Goal: Transaction & Acquisition: Purchase product/service

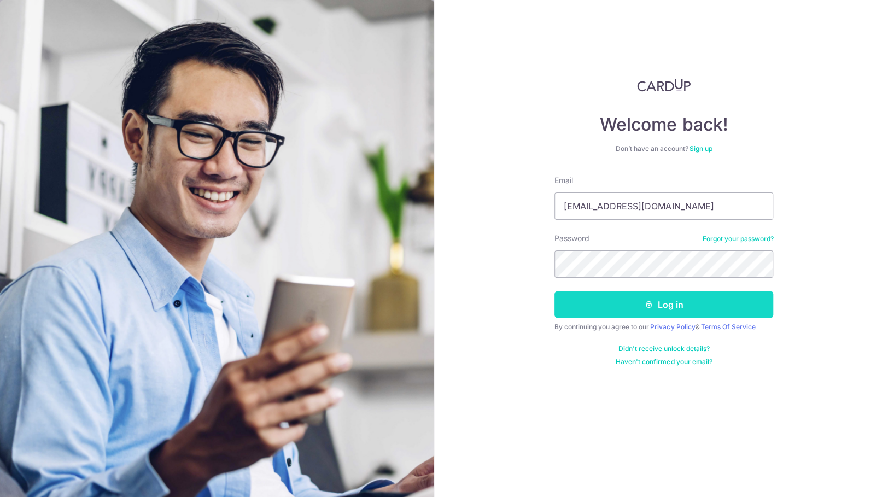
click at [671, 301] on button "Log in" at bounding box center [663, 304] width 219 height 27
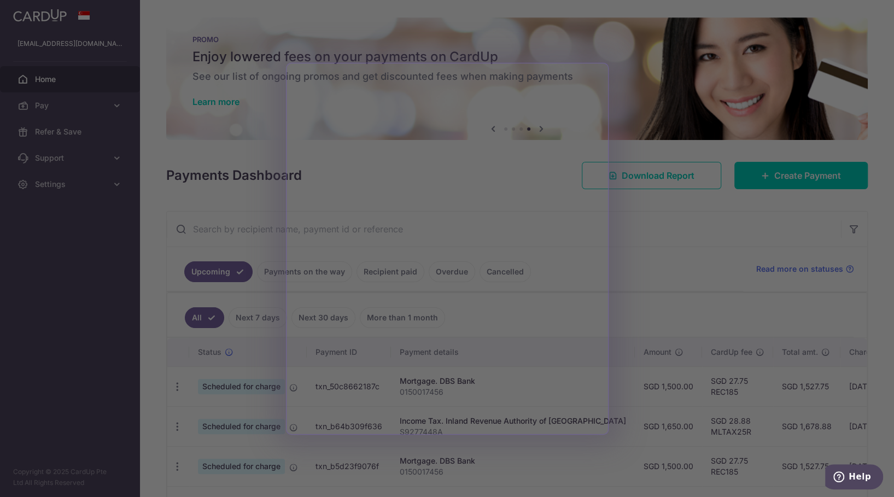
click at [645, 206] on div at bounding box center [451, 251] width 903 height 502
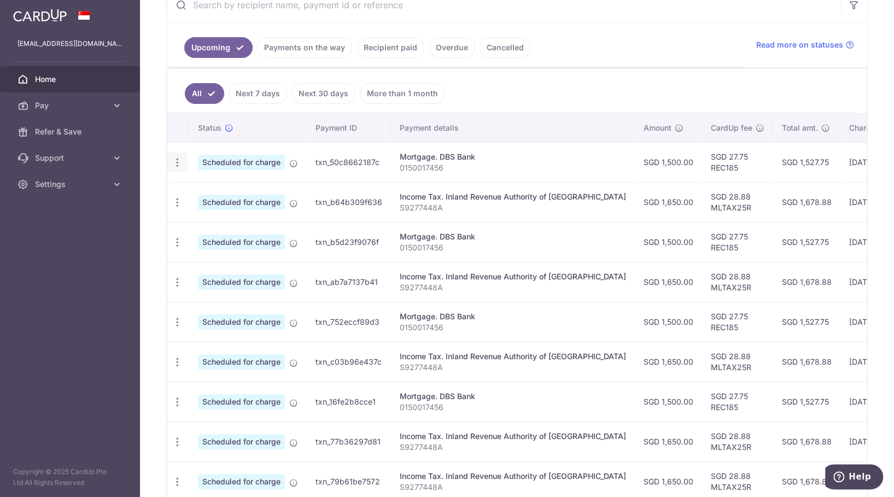
click at [175, 157] on icon "button" at bounding box center [177, 162] width 11 height 11
click at [225, 190] on span "Update payment" at bounding box center [235, 192] width 74 height 13
radio input "true"
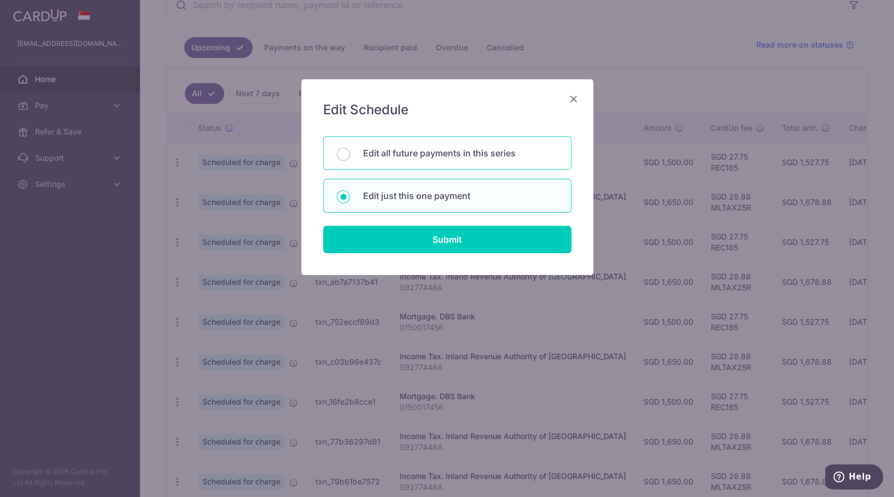
click at [483, 149] on p "Edit all future payments in this series" at bounding box center [460, 153] width 195 height 13
click at [350, 149] on input "Edit all future payments in this series" at bounding box center [343, 154] width 13 height 13
radio input "true"
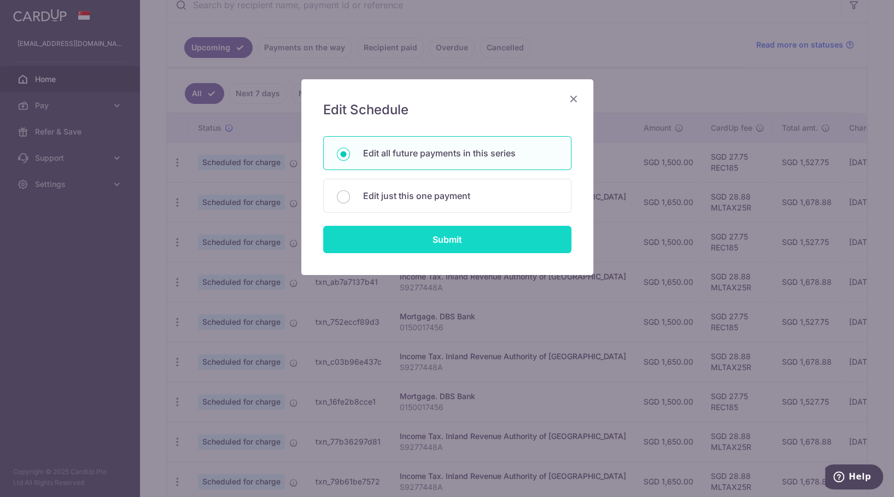
click at [448, 234] on input "Submit" at bounding box center [447, 239] width 248 height 27
radio input "true"
type input "1,500.00"
type input "0150017456"
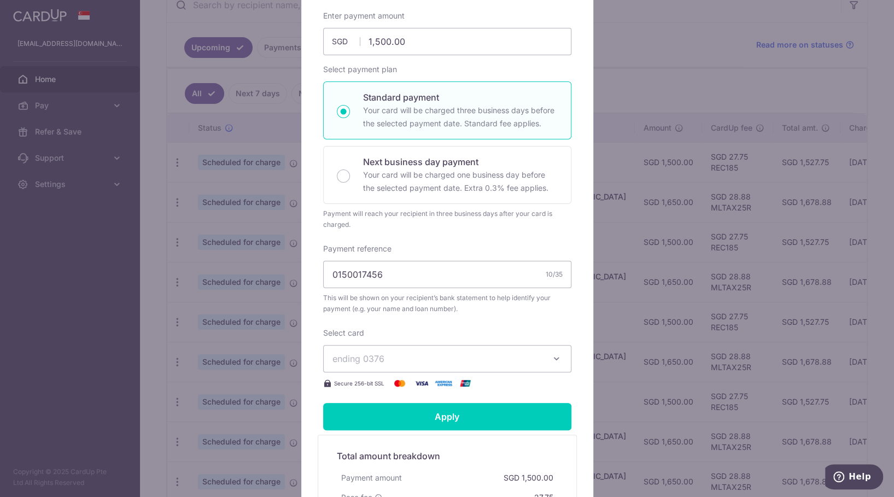
scroll to position [149, 0]
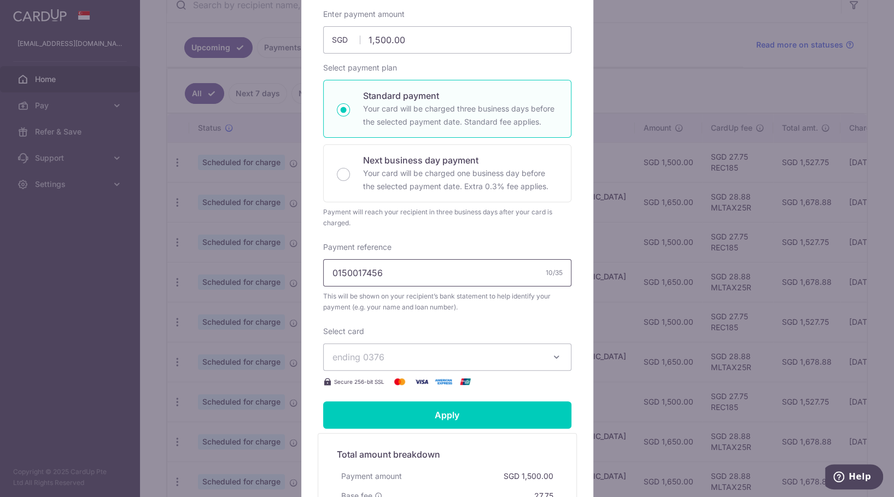
click at [374, 279] on input "0150017456" at bounding box center [447, 272] width 248 height 27
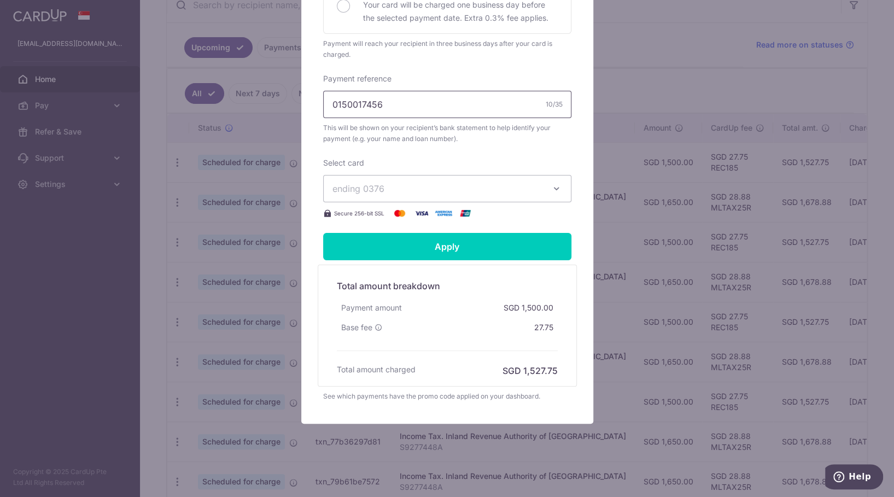
scroll to position [0, 0]
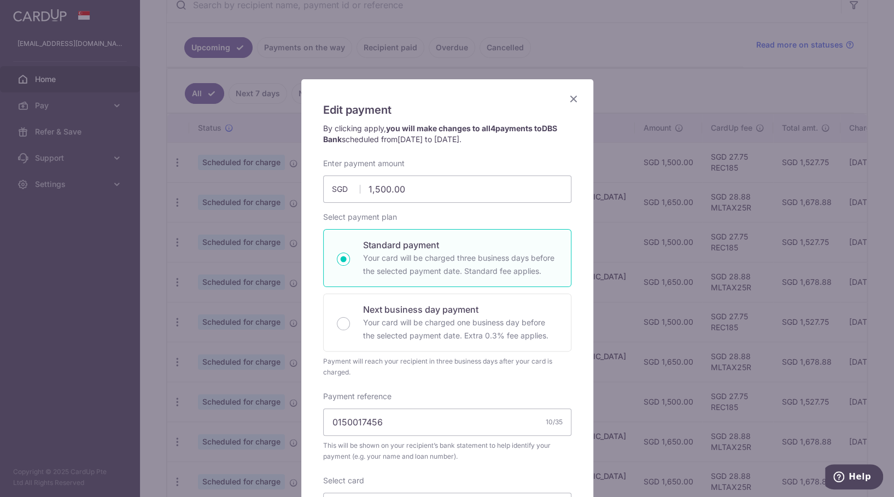
click at [573, 102] on icon "Close" at bounding box center [573, 99] width 13 height 14
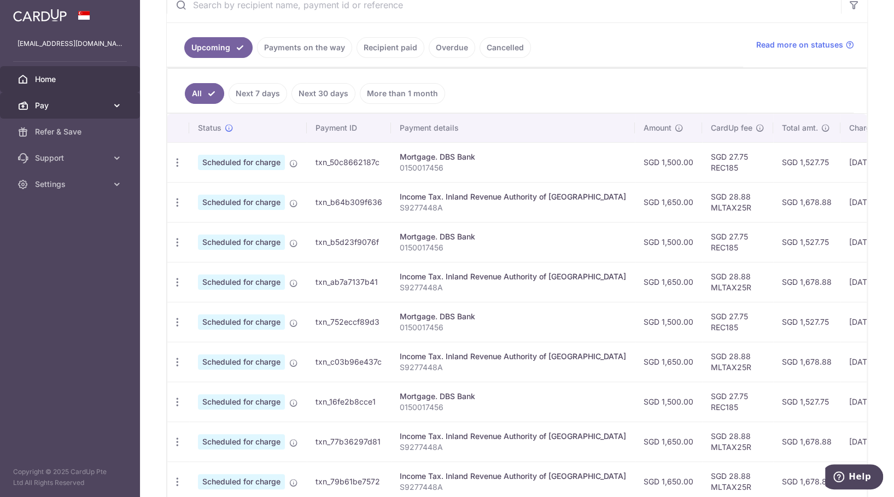
click at [69, 102] on span "Pay" at bounding box center [71, 105] width 72 height 11
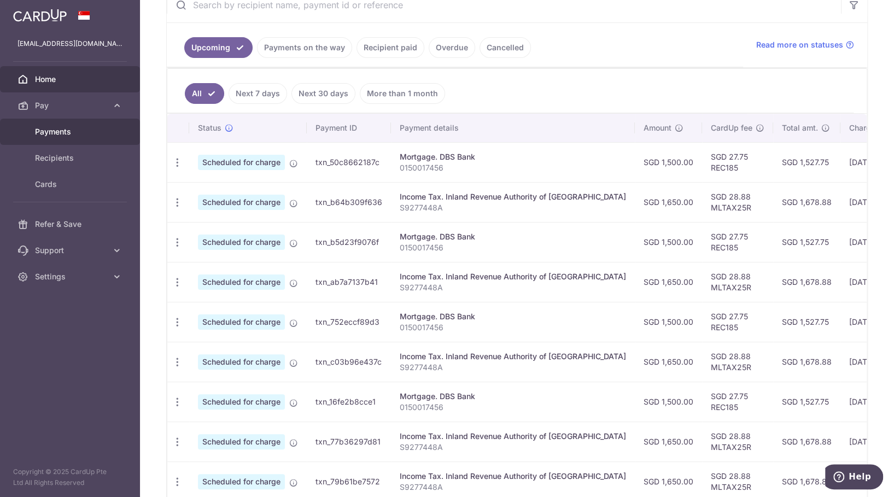
click at [67, 129] on span "Payments" at bounding box center [71, 131] width 72 height 11
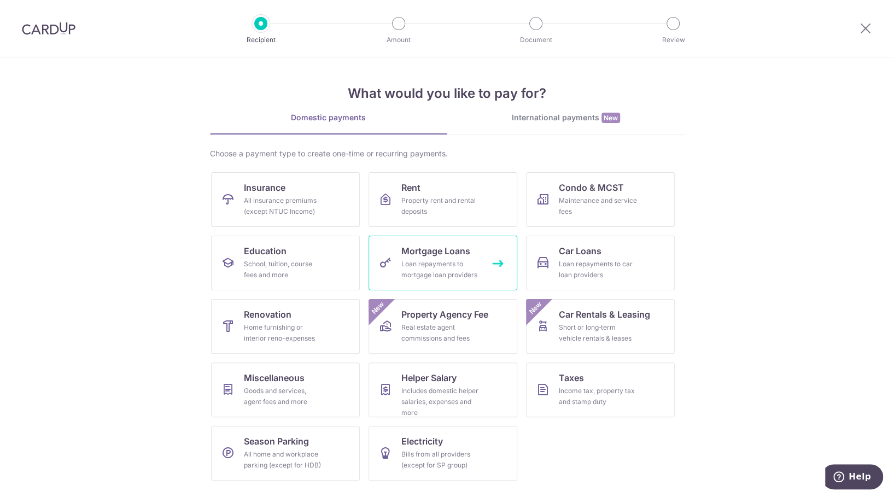
click at [437, 284] on link "Mortgage Loans Loan repayments to mortgage loan providers" at bounding box center [443, 263] width 149 height 55
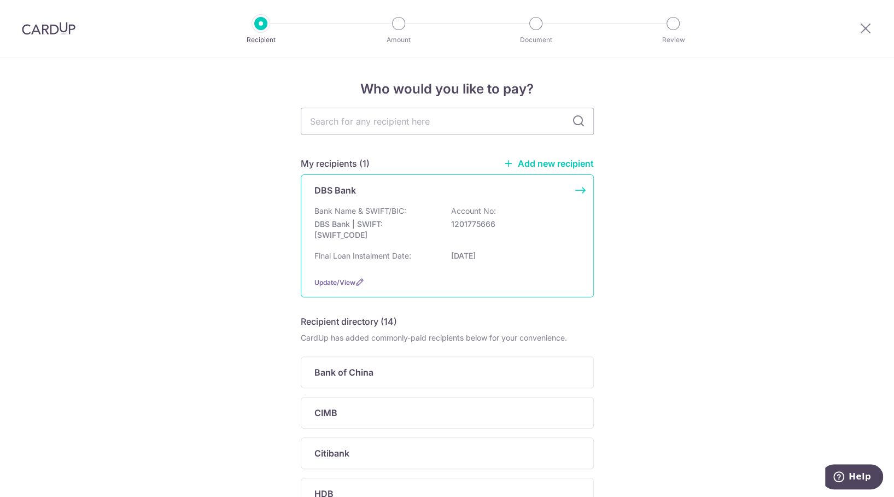
click at [467, 274] on div "DBS Bank Bank Name & SWIFT/BIC: DBS Bank | SWIFT: DBSSSGSGXXX Account No: 12017…" at bounding box center [447, 235] width 293 height 123
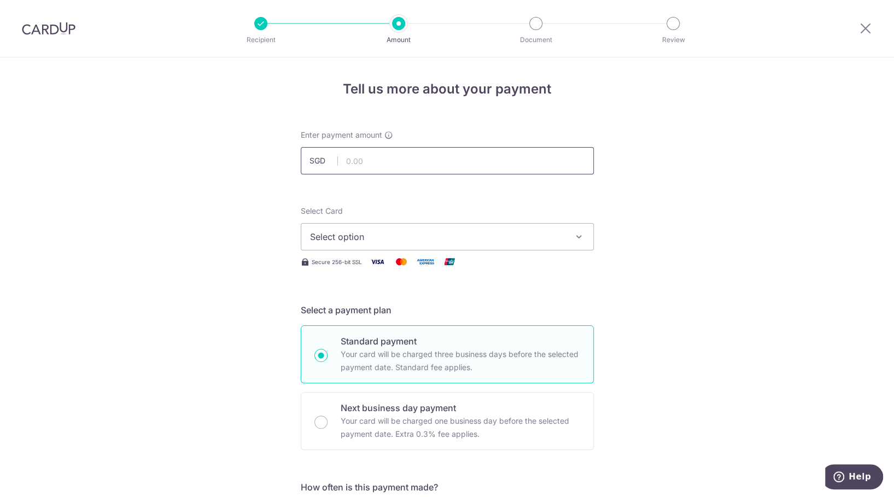
click at [450, 162] on input "text" at bounding box center [447, 160] width 293 height 27
type input "3,000.00"
click at [330, 235] on span "Select option" at bounding box center [437, 236] width 255 height 13
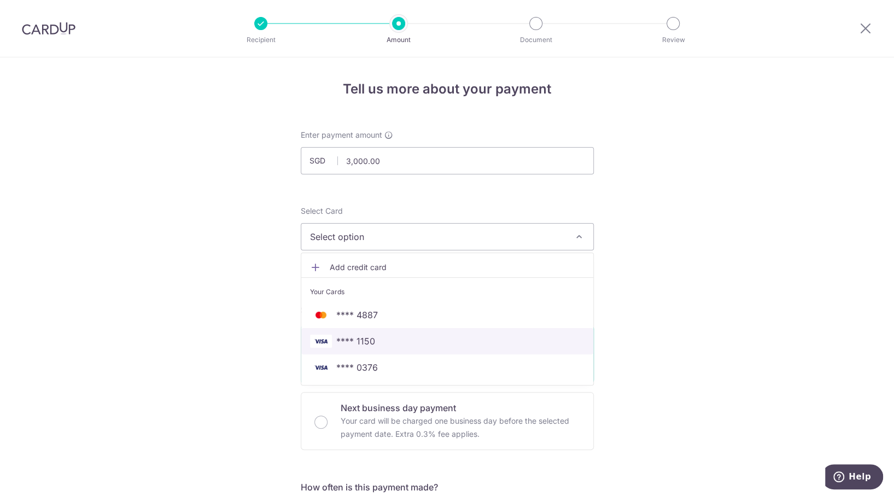
click at [377, 344] on span "**** 1150" at bounding box center [447, 341] width 274 height 13
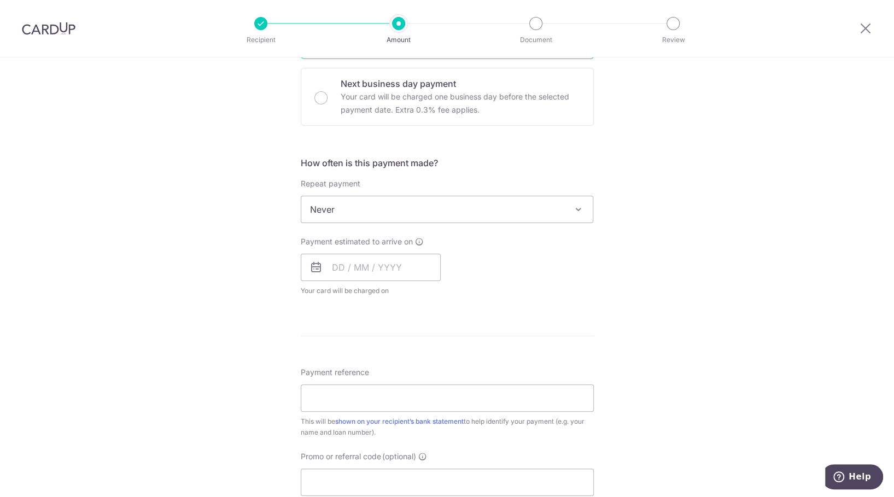
scroll to position [324, 0]
click at [423, 201] on span "Never" at bounding box center [447, 210] width 292 height 26
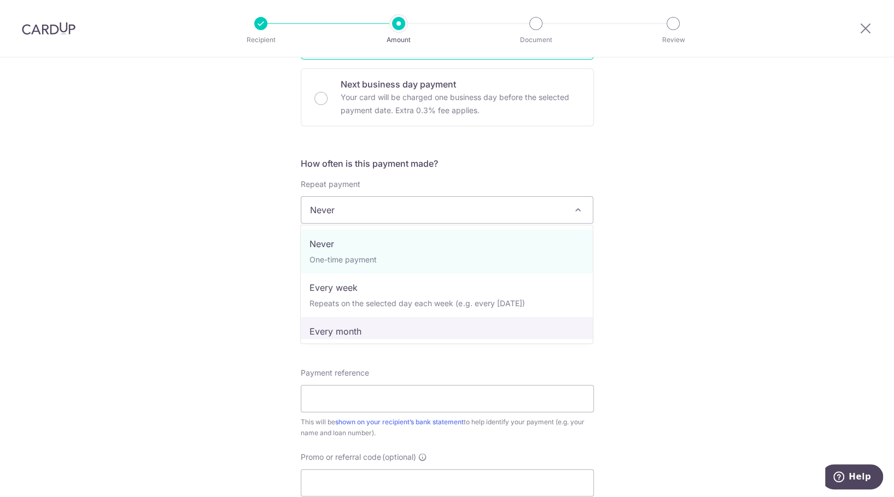
select select "3"
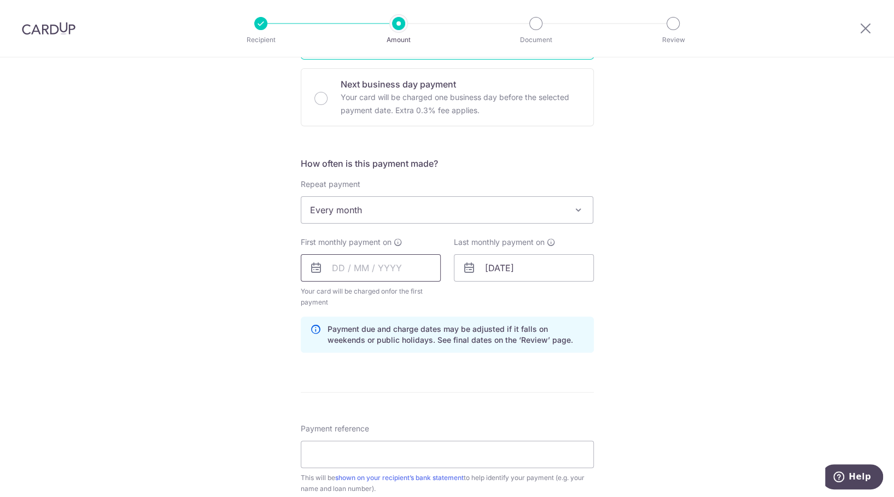
click at [382, 264] on input "text" at bounding box center [371, 267] width 140 height 27
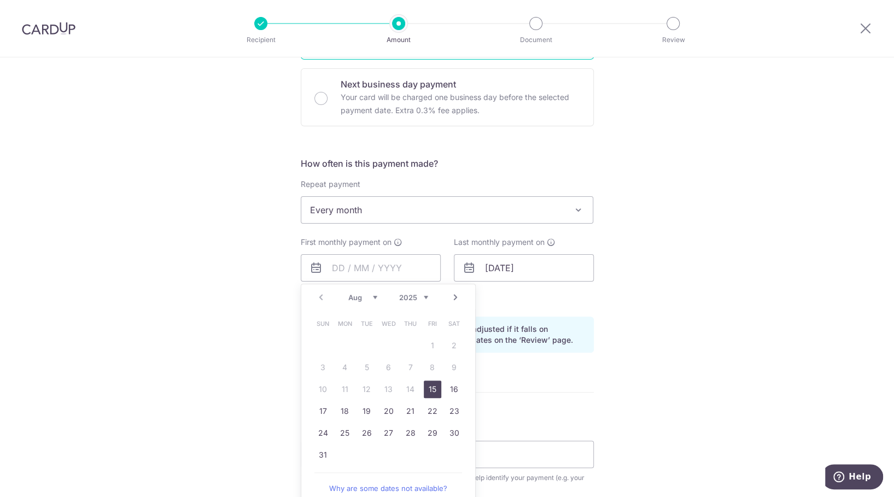
click at [453, 293] on link "Next" at bounding box center [455, 297] width 13 height 13
click at [343, 392] on link "15" at bounding box center [344, 389] width 17 height 17
type input "[DATE]"
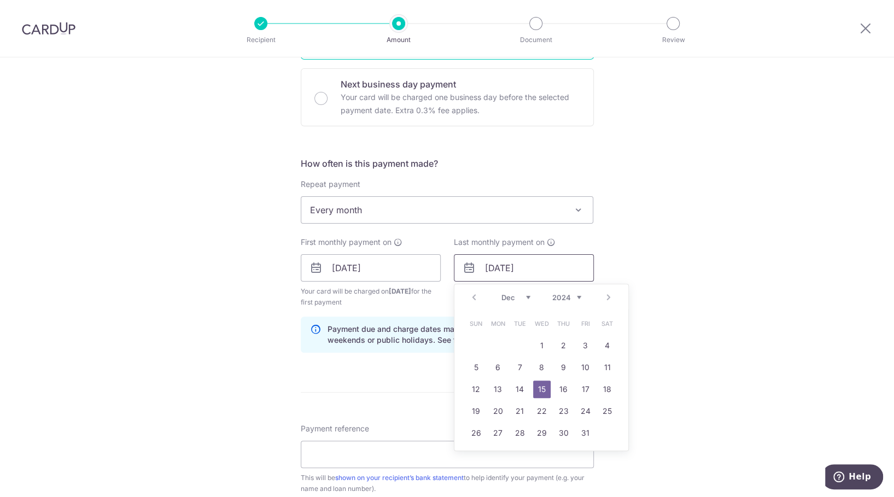
drag, startPoint x: 524, startPoint y: 267, endPoint x: 548, endPoint y: 264, distance: 24.2
click at [548, 264] on input "15/12/2049" at bounding box center [524, 267] width 140 height 27
type input "[DATE]"
click at [495, 384] on link "15" at bounding box center [497, 389] width 17 height 17
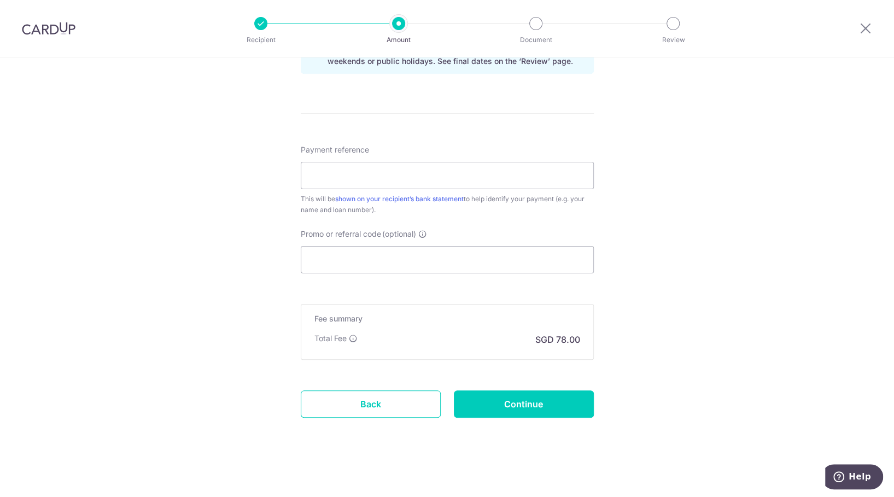
scroll to position [603, 0]
click at [521, 261] on input "Promo or referral code (optional)" at bounding box center [447, 259] width 293 height 27
paste input "3NEWR2"
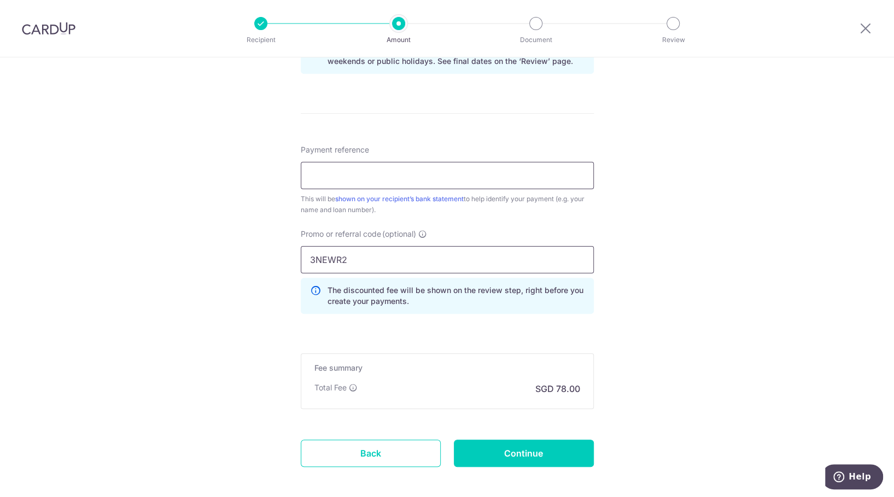
type input "3NEWR2"
click at [392, 179] on input "Payment reference" at bounding box center [447, 175] width 293 height 27
click at [131, 250] on div "Tell us more about your payment Enter payment amount SGD 3,000.00 3000.00 Selec…" at bounding box center [447, 2] width 894 height 1094
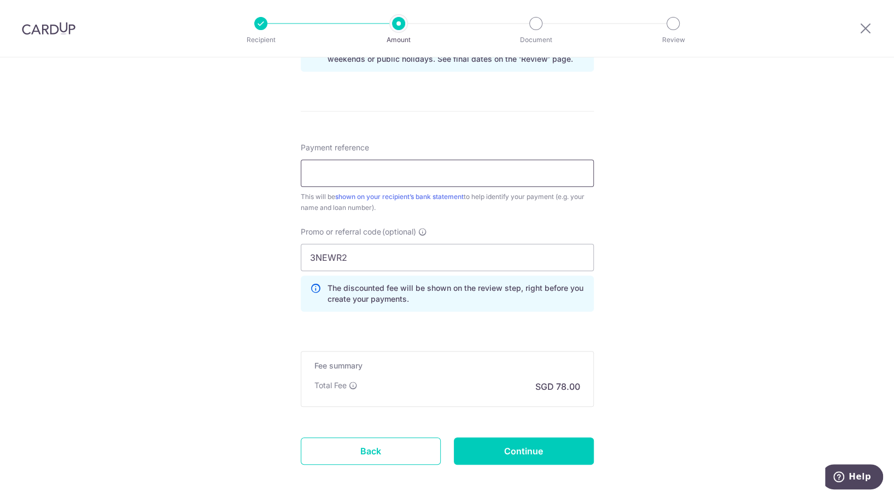
click at [375, 179] on input "Payment reference" at bounding box center [447, 173] width 293 height 27
type input "S9277448A"
click at [510, 447] on input "Continue" at bounding box center [524, 450] width 140 height 27
type input "Create Schedule"
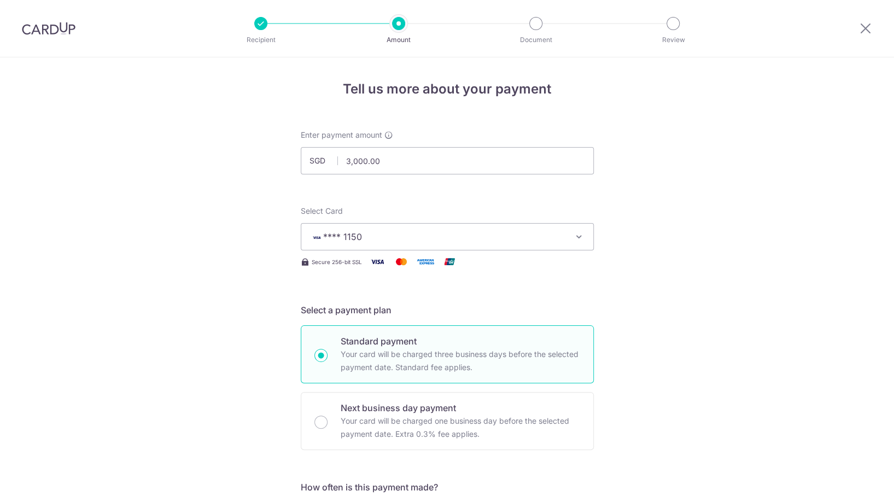
scroll to position [611, 0]
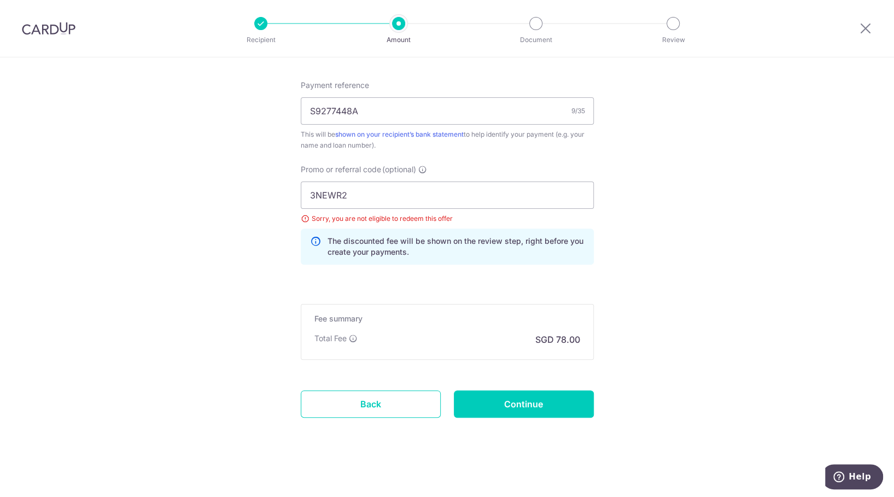
click at [75, 32] on img at bounding box center [49, 28] width 54 height 13
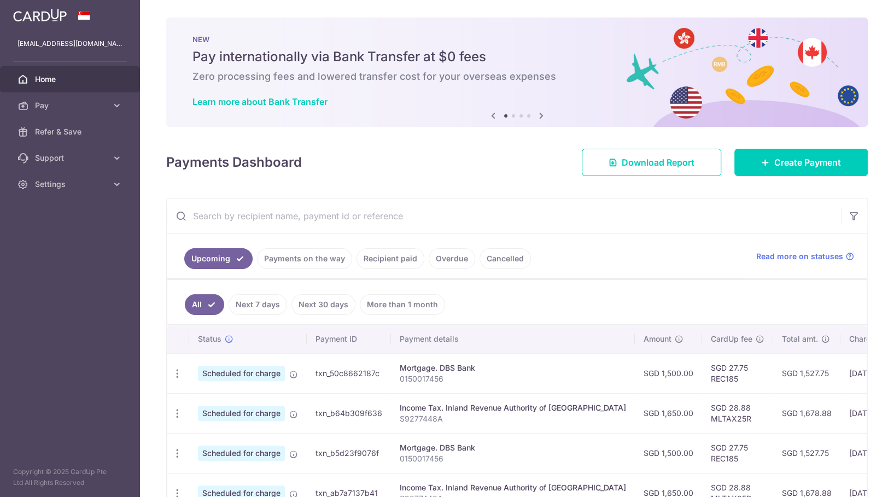
click at [540, 114] on icon at bounding box center [541, 116] width 13 height 14
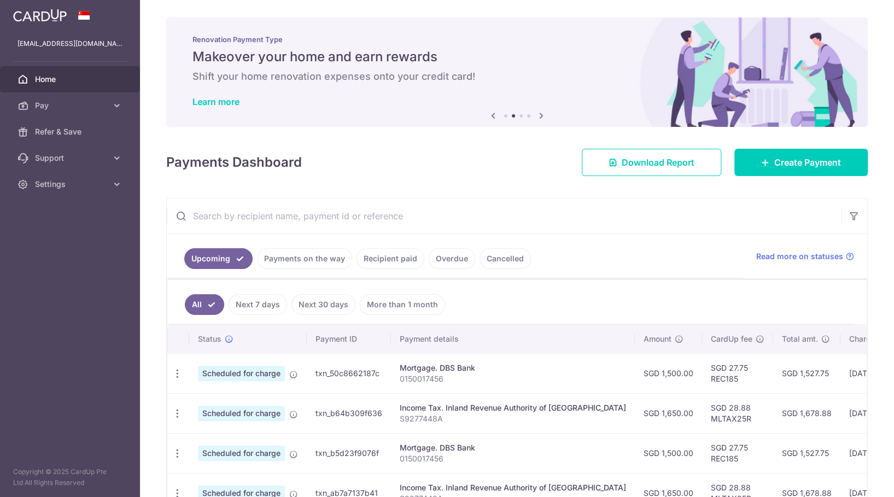
click at [540, 114] on icon at bounding box center [541, 116] width 13 height 14
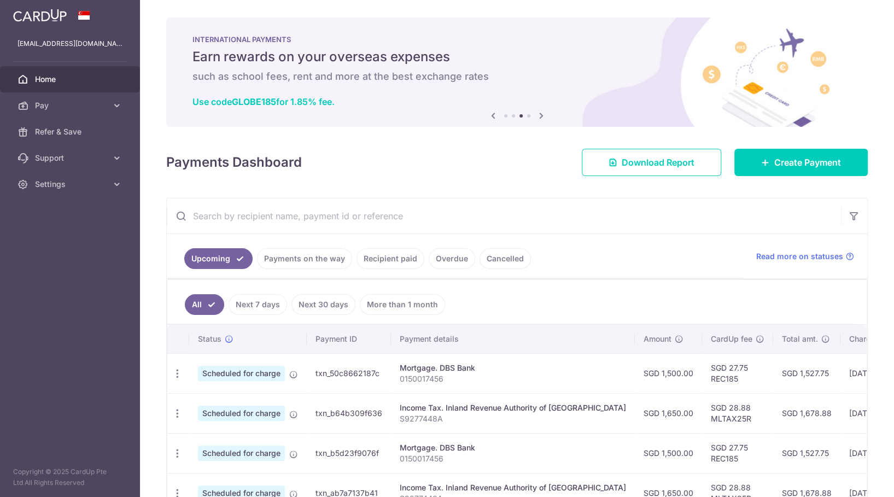
click at [540, 114] on icon at bounding box center [541, 116] width 13 height 14
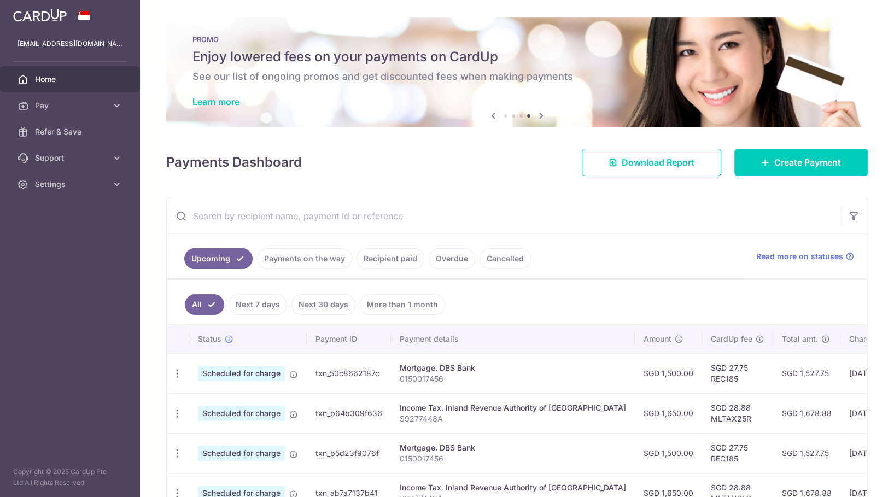
click at [540, 114] on icon at bounding box center [541, 116] width 13 height 14
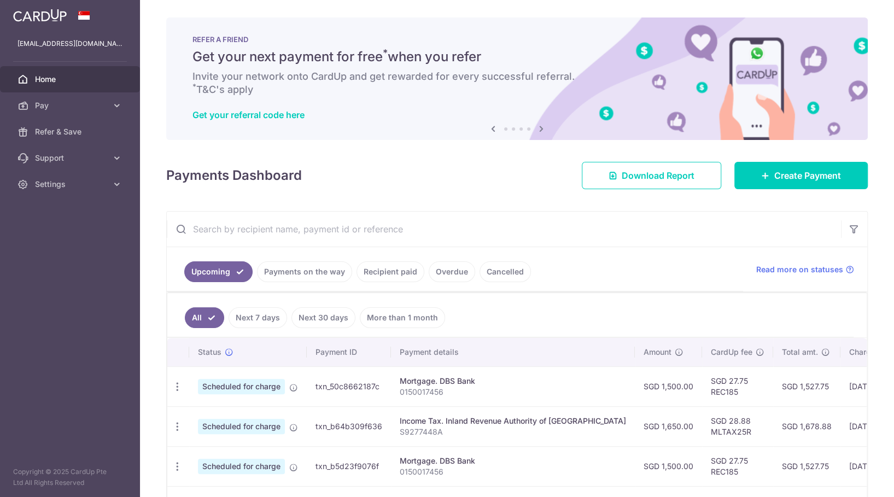
click at [541, 131] on icon at bounding box center [541, 129] width 13 height 14
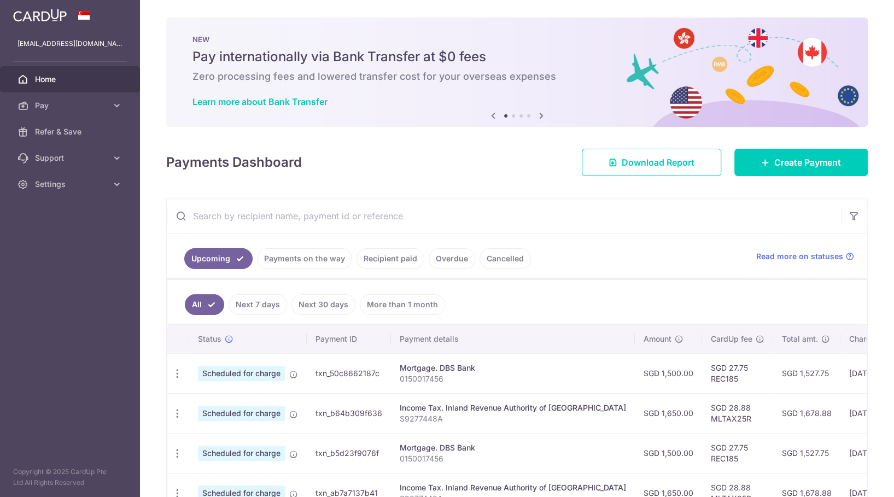
click at [541, 131] on div "× Pause Schedule Pause all future payments in this series Pause just this one p…" at bounding box center [517, 248] width 754 height 497
click at [112, 104] on icon at bounding box center [117, 105] width 11 height 11
click at [90, 128] on span "Payments" at bounding box center [71, 131] width 72 height 11
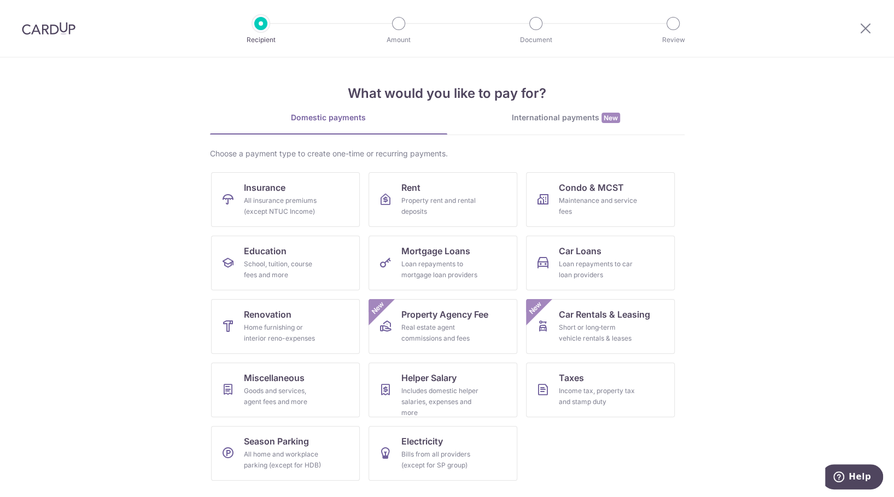
click at [50, 36] on div at bounding box center [48, 28] width 97 height 57
click at [46, 27] on img at bounding box center [49, 28] width 54 height 13
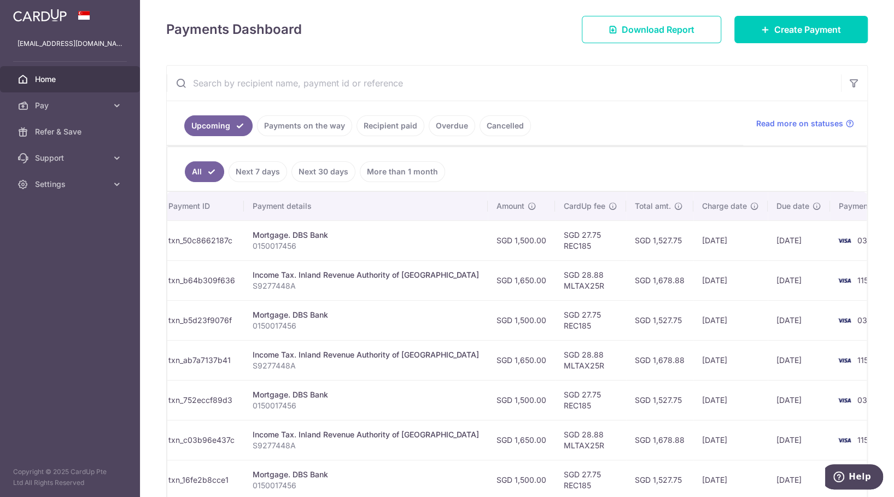
scroll to position [0, 137]
